Goal: Task Accomplishment & Management: Manage account settings

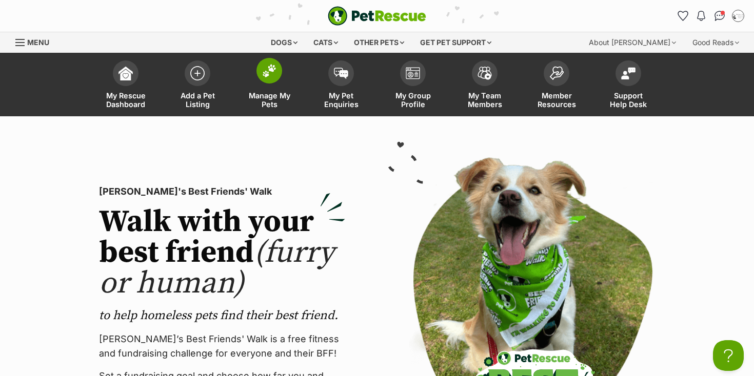
click at [278, 92] on span "Manage My Pets" at bounding box center [269, 99] width 46 height 17
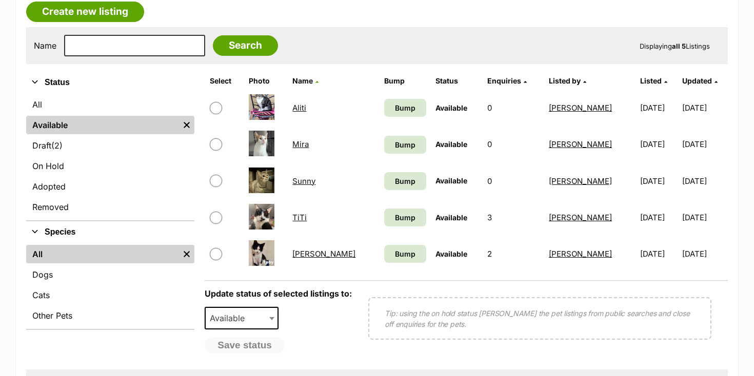
scroll to position [185, 0]
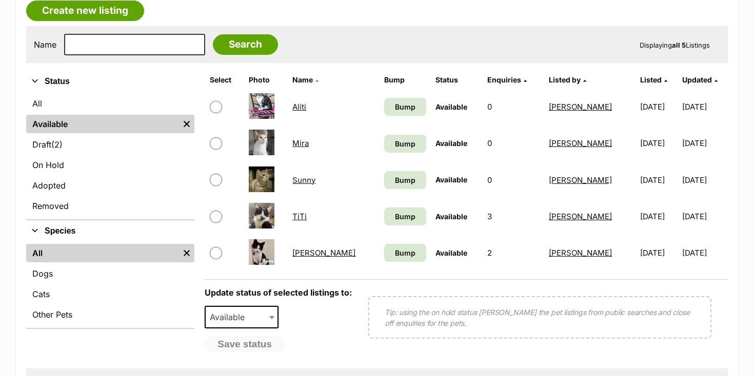
click at [306, 255] on link "[PERSON_NAME]" at bounding box center [323, 253] width 63 height 10
